Goal: Task Accomplishment & Management: Manage account settings

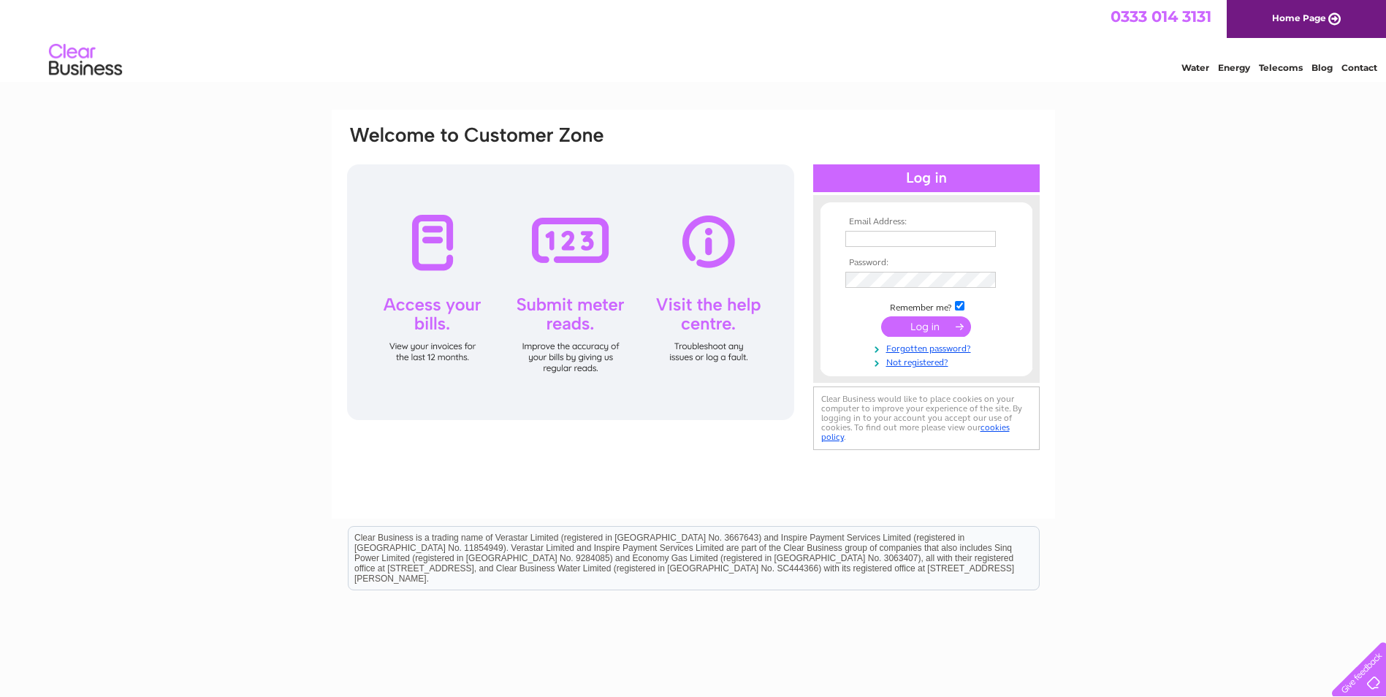
click at [900, 240] on input "text" at bounding box center [920, 239] width 151 height 16
drag, startPoint x: 987, startPoint y: 235, endPoint x: 843, endPoint y: 238, distance: 144.0
click at [843, 238] on td "[PERSON_NAME][EMAIL_ADDRESS][PERSON_NAME][DOMAIN_NAME]" at bounding box center [926, 239] width 169 height 25
type input "[EMAIL_ADDRESS][DOMAIN_NAME][PERSON_NAME]"
click at [931, 322] on input "submit" at bounding box center [926, 326] width 90 height 20
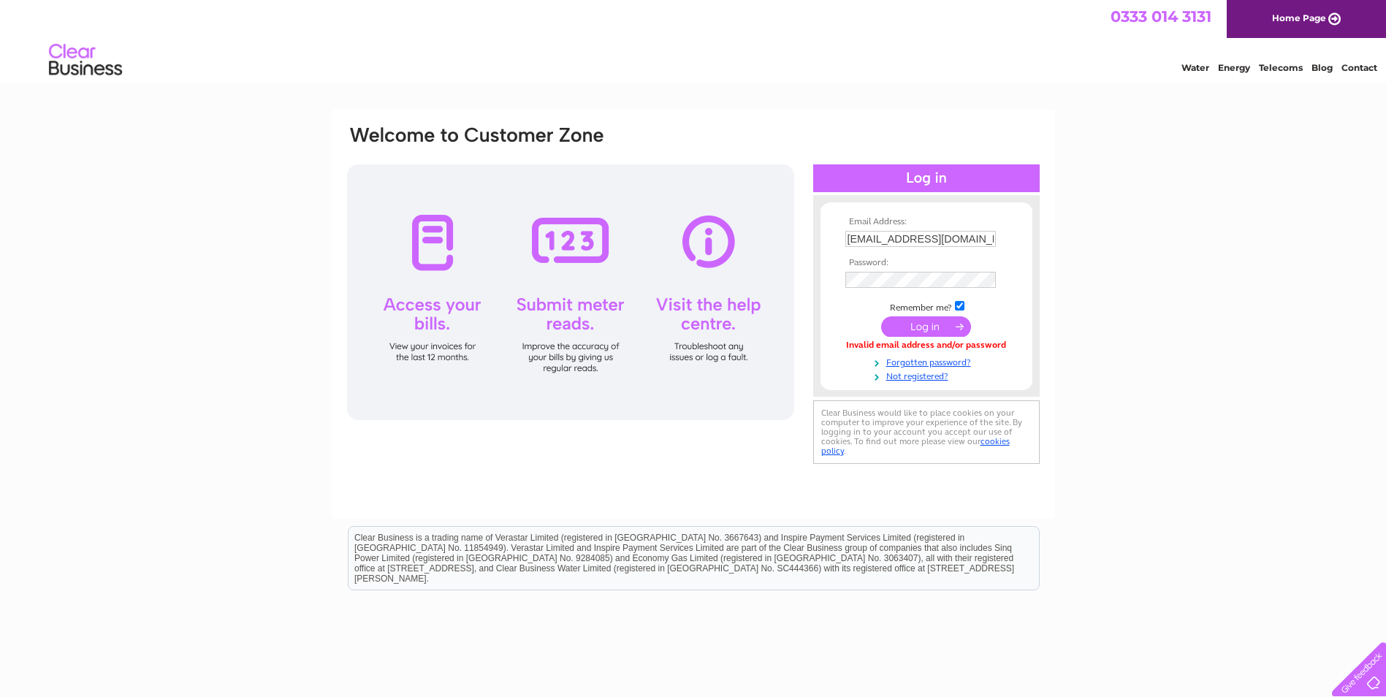
click at [923, 329] on input "submit" at bounding box center [926, 326] width 90 height 20
